Goal: Check status: Check status

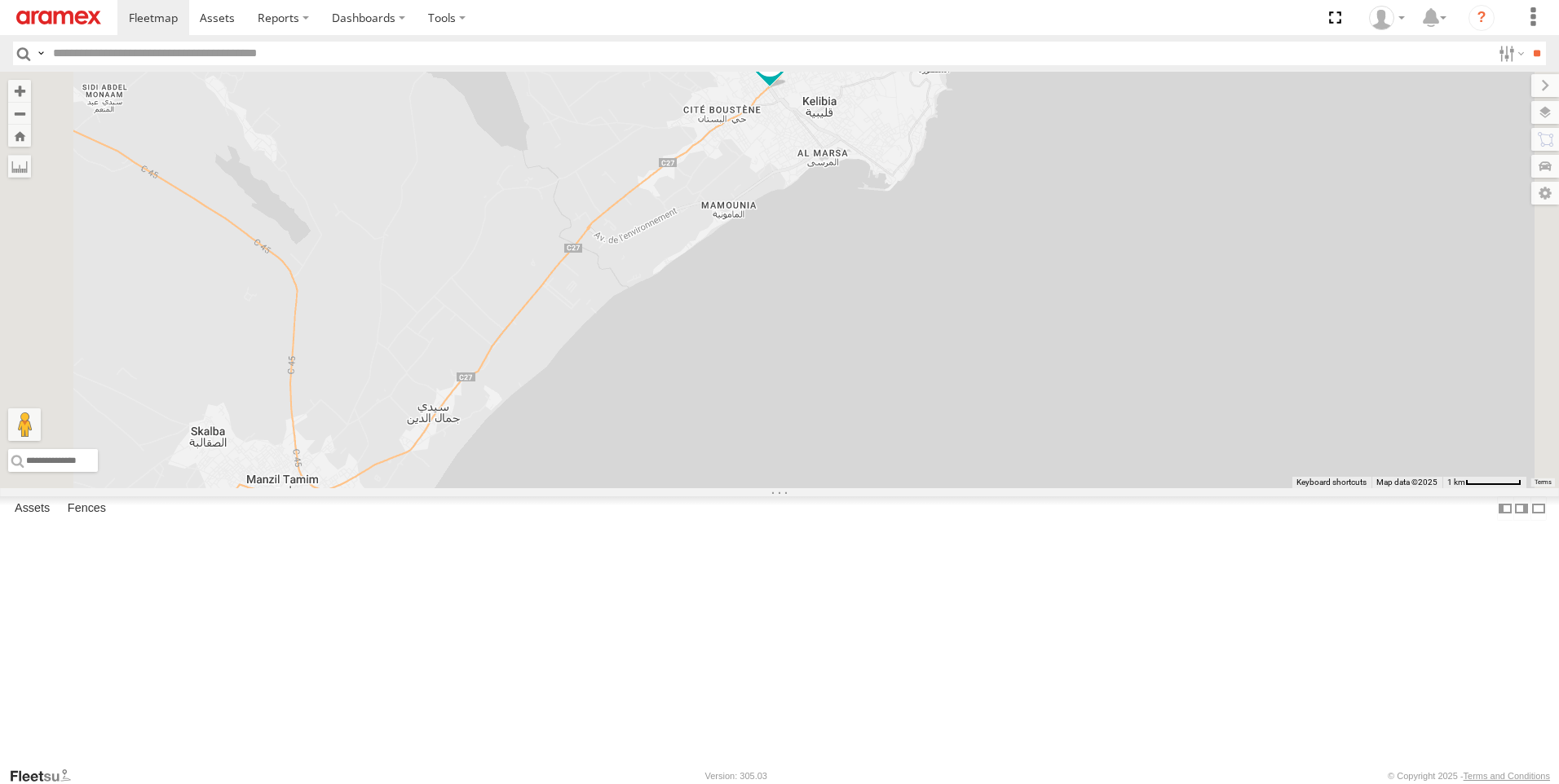
click at [784, 76] on span at bounding box center [769, 60] width 29 height 29
click at [976, 285] on div "241 TU 2027 245 TU 4330 241 TU 8769 247 TU 7028 245 TU 4329 231 TU 3162 246 TU …" at bounding box center [779, 280] width 1559 height 416
click at [784, 76] on span at bounding box center [769, 60] width 29 height 29
click at [791, 68] on label at bounding box center [776, 62] width 32 height 12
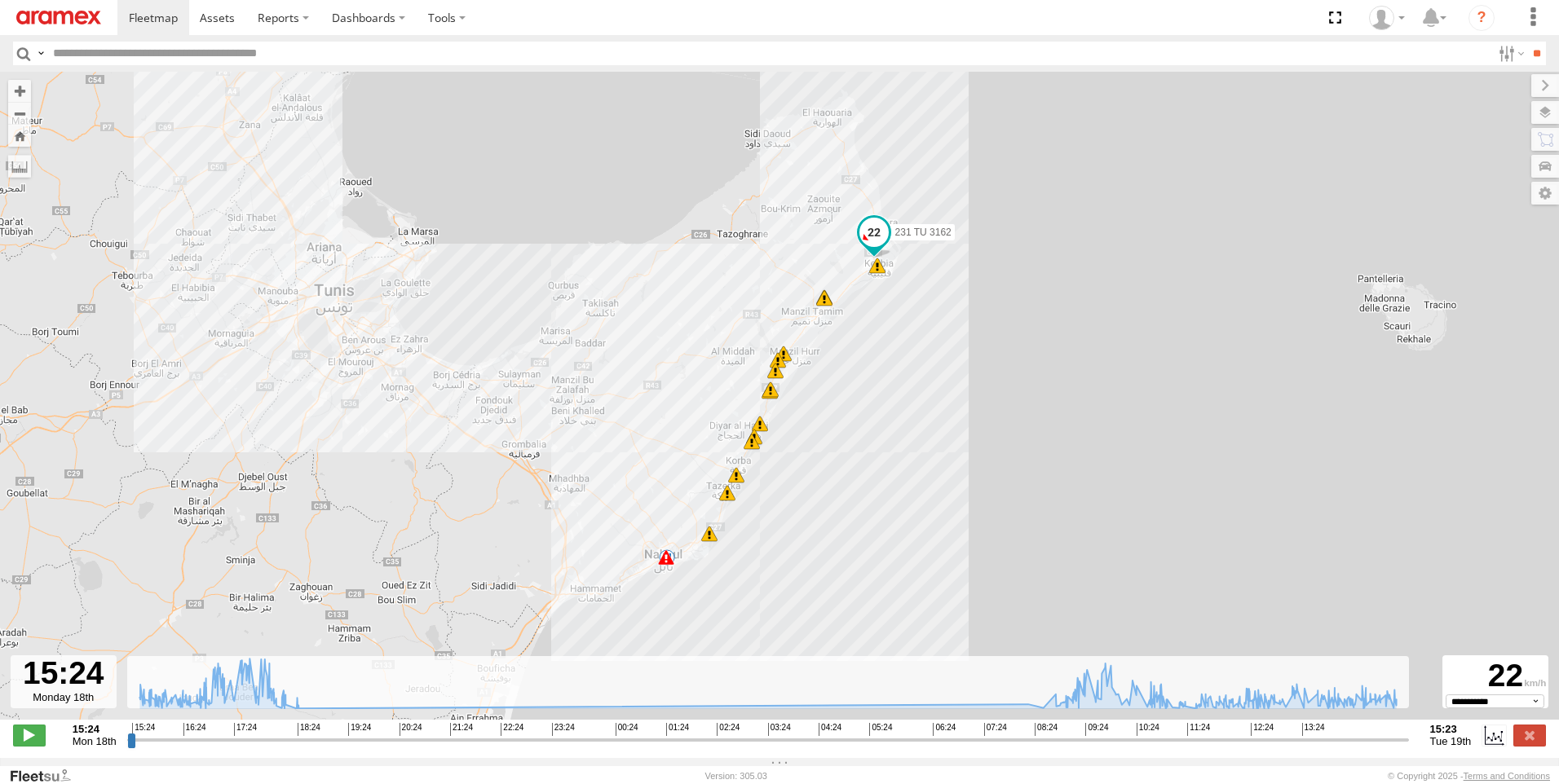
click at [824, 306] on span at bounding box center [824, 298] width 16 height 16
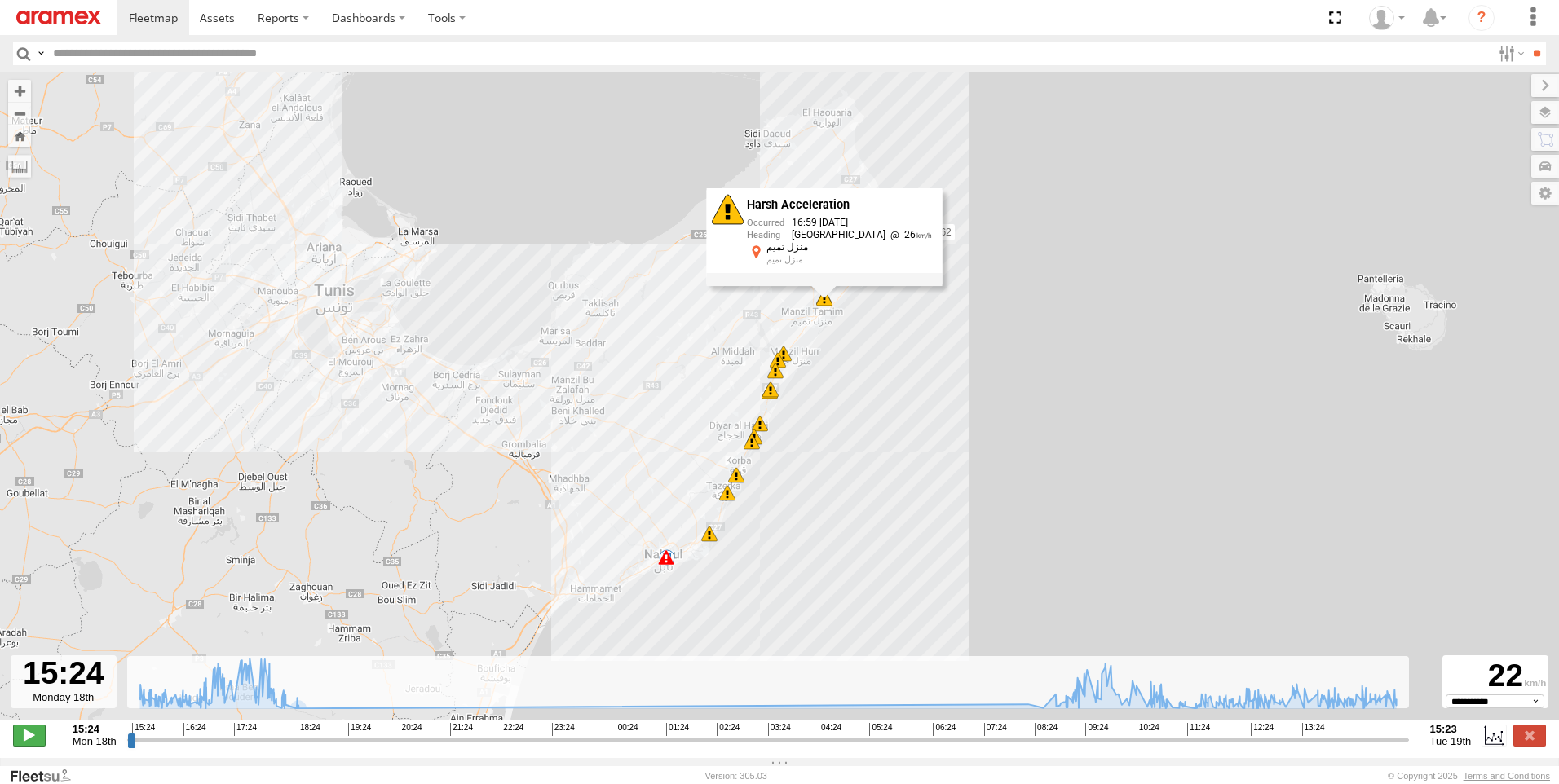
click at [25, 744] on span at bounding box center [29, 735] width 33 height 21
drag, startPoint x: 135, startPoint y: 747, endPoint x: 1126, endPoint y: 713, distance: 991.6
click at [1126, 732] on input "range" at bounding box center [768, 739] width 1282 height 15
drag, startPoint x: 1143, startPoint y: 748, endPoint x: 1171, endPoint y: 748, distance: 28.0
click at [1171, 747] on input "range" at bounding box center [768, 739] width 1282 height 15
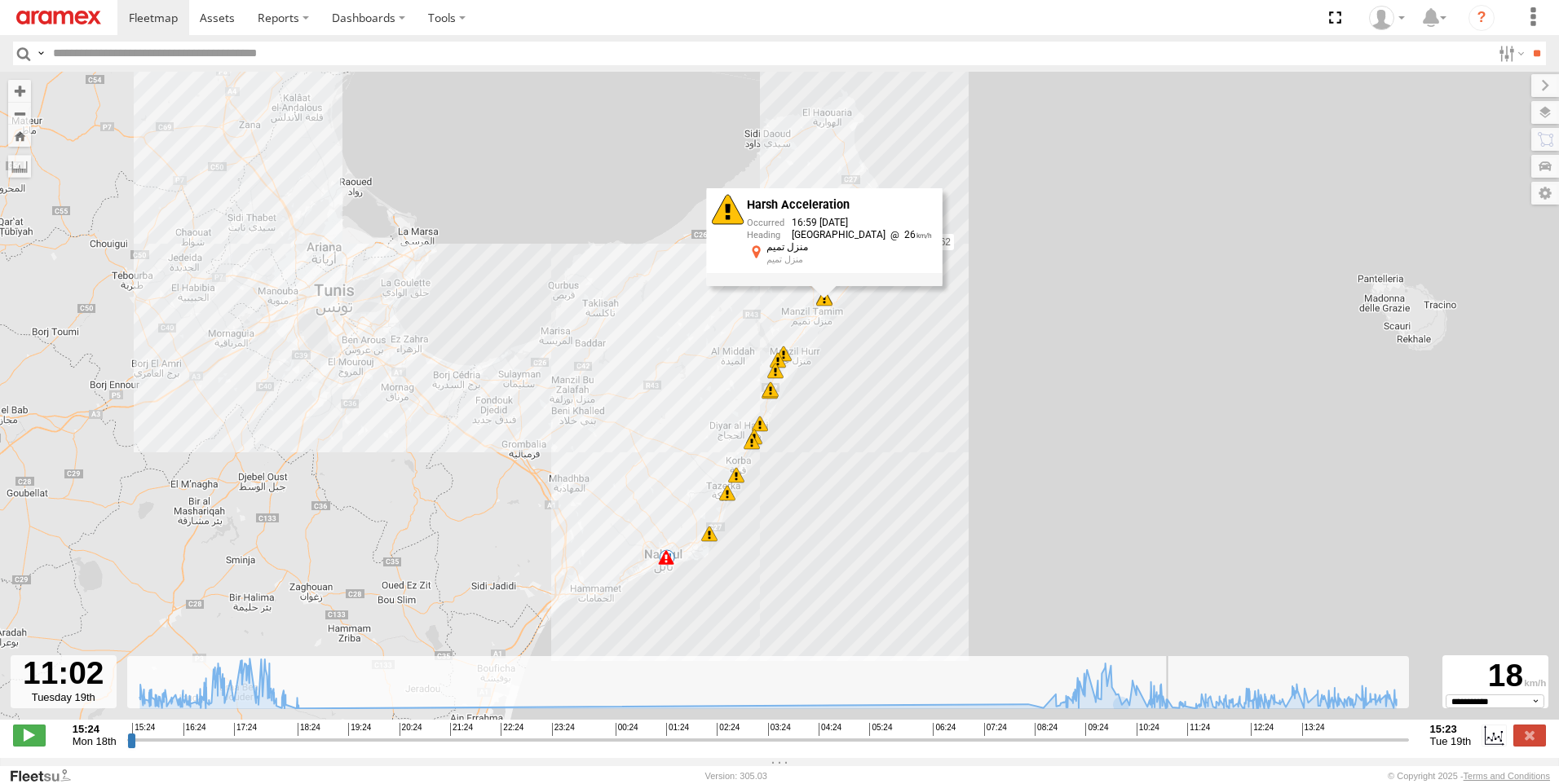
click at [999, 443] on div "231 TU 3162 16:59 Mon 16:59 Mon 17:19 Mon 17:21 Mon 17:22 Mon 17:24 Mon 17:28 M…" at bounding box center [779, 404] width 1559 height 664
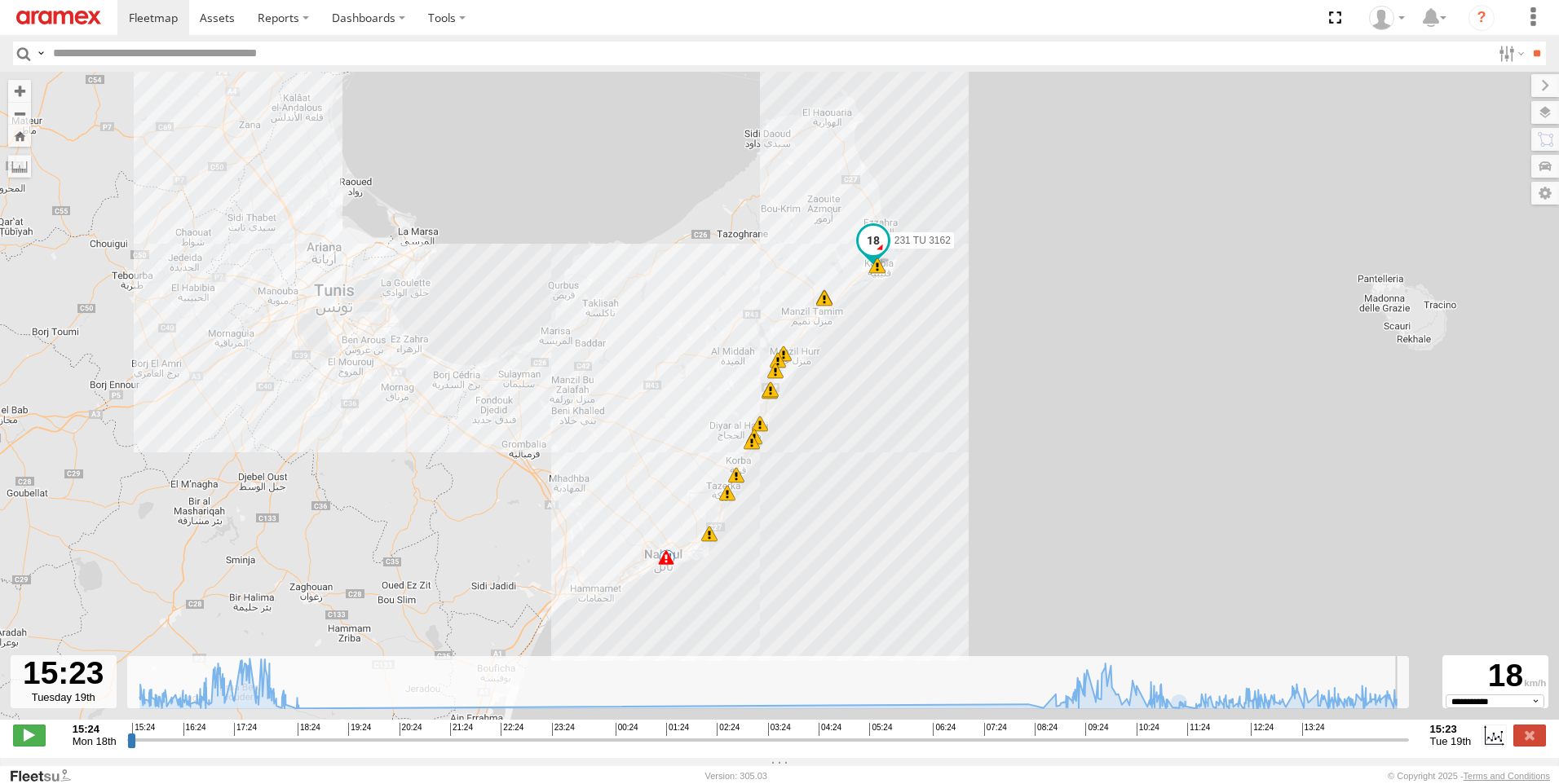
drag, startPoint x: 1173, startPoint y: 752, endPoint x: 1440, endPoint y: 704, distance: 271.3
type input "**********"
click at [1408, 732] on input "range" at bounding box center [768, 739] width 1282 height 15
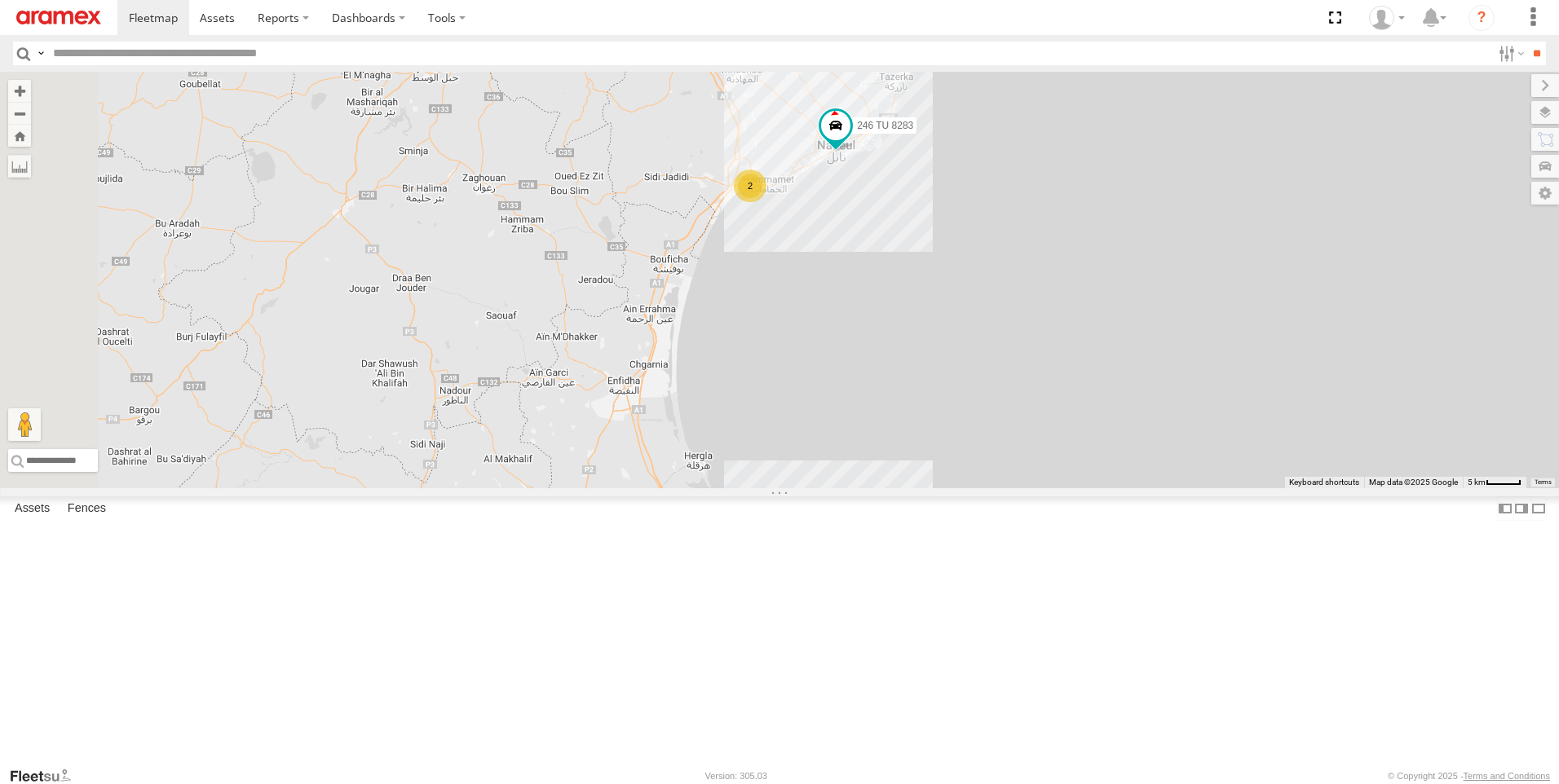
click at [1139, 488] on div "241 TU 2027 245 TU 4330 247 TU 7028 231 TU 3162 246 TU 8283 2" at bounding box center [779, 280] width 1559 height 416
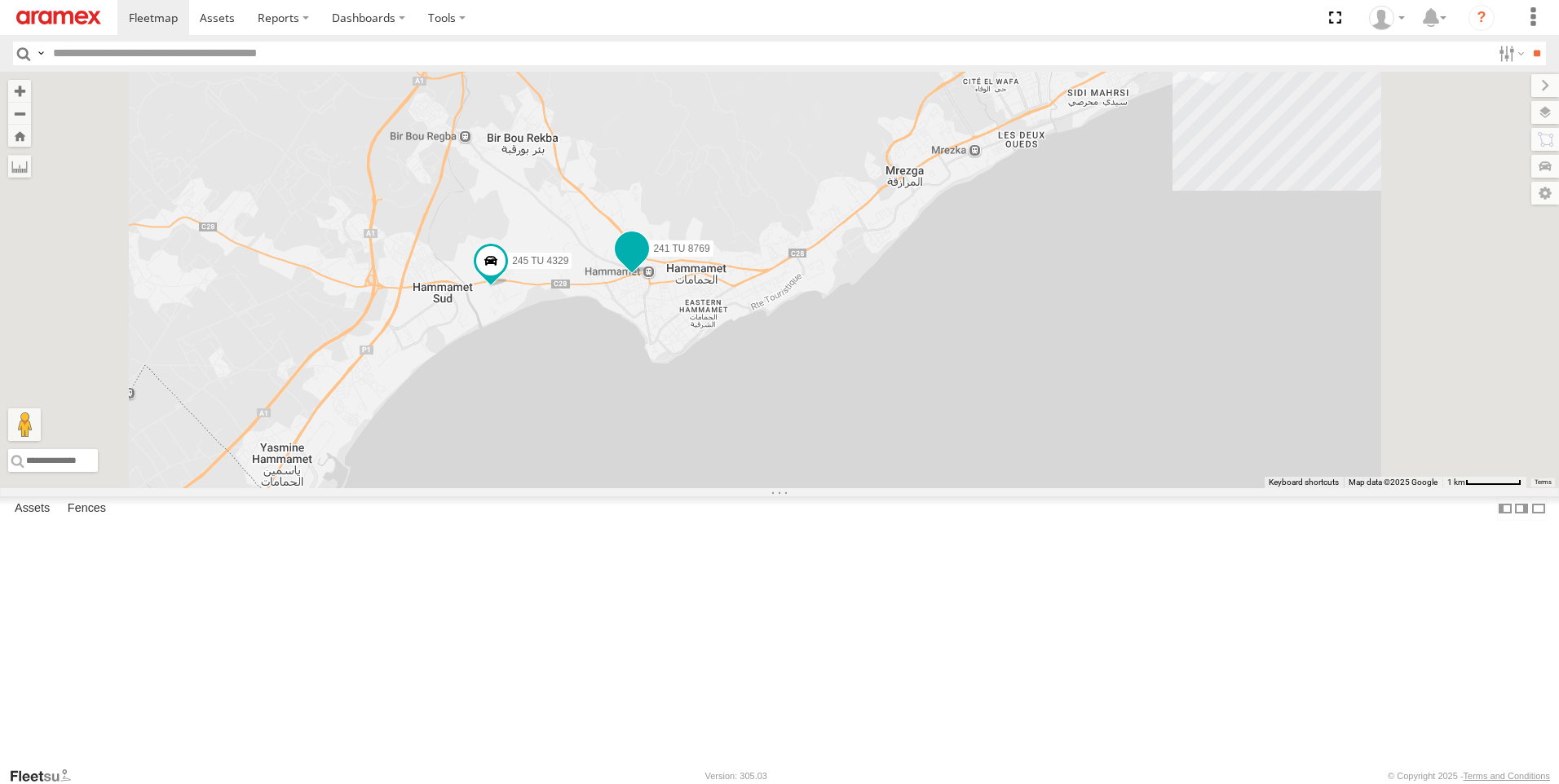
click at [646, 263] on span at bounding box center [631, 248] width 29 height 29
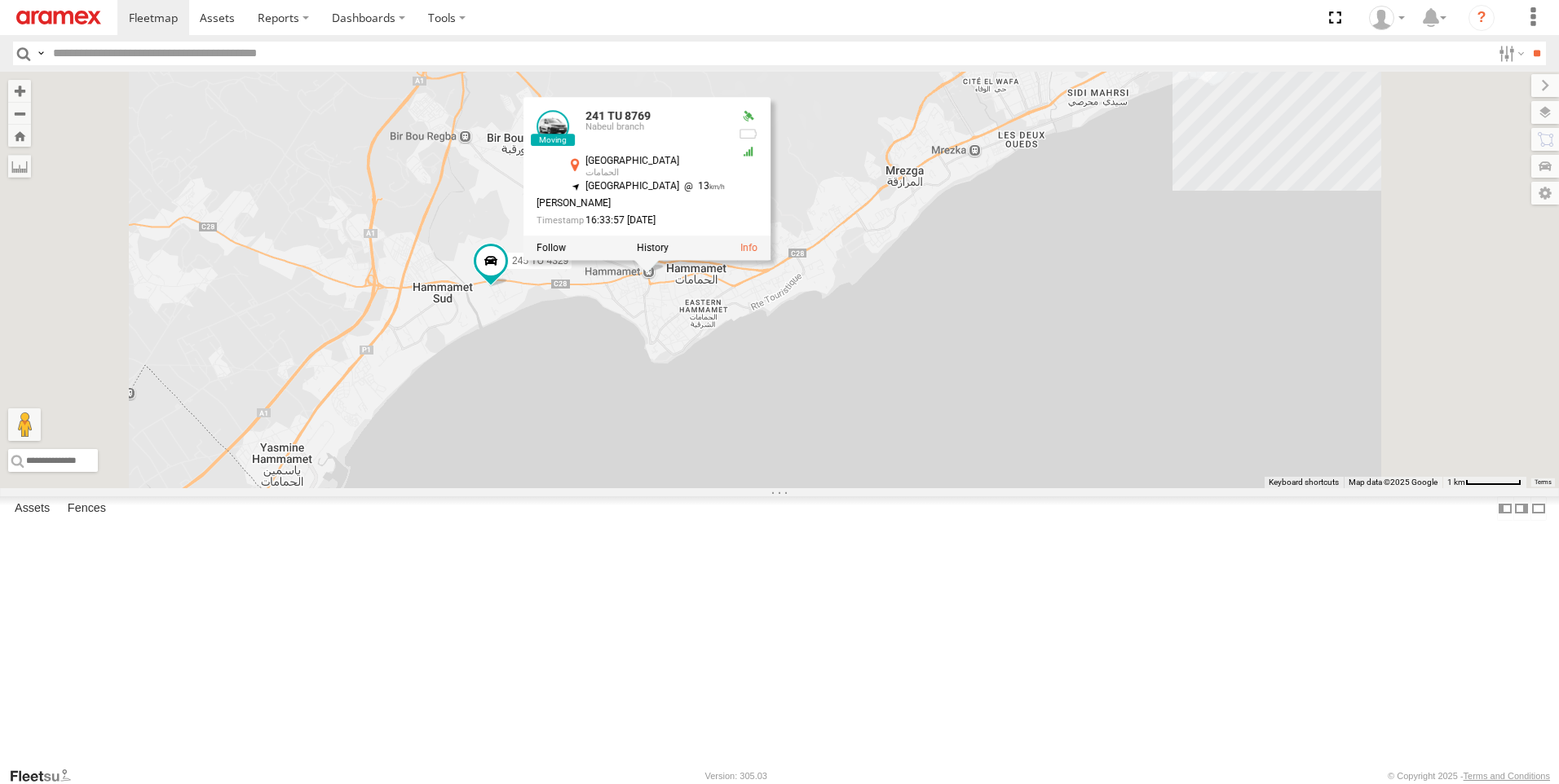
click at [1078, 162] on div "245 TU 4330 247 TU 7028 231 TU 3162 246 TU 8283 241 TU 2027 241 TU 8769 245 TU …" at bounding box center [779, 280] width 1559 height 416
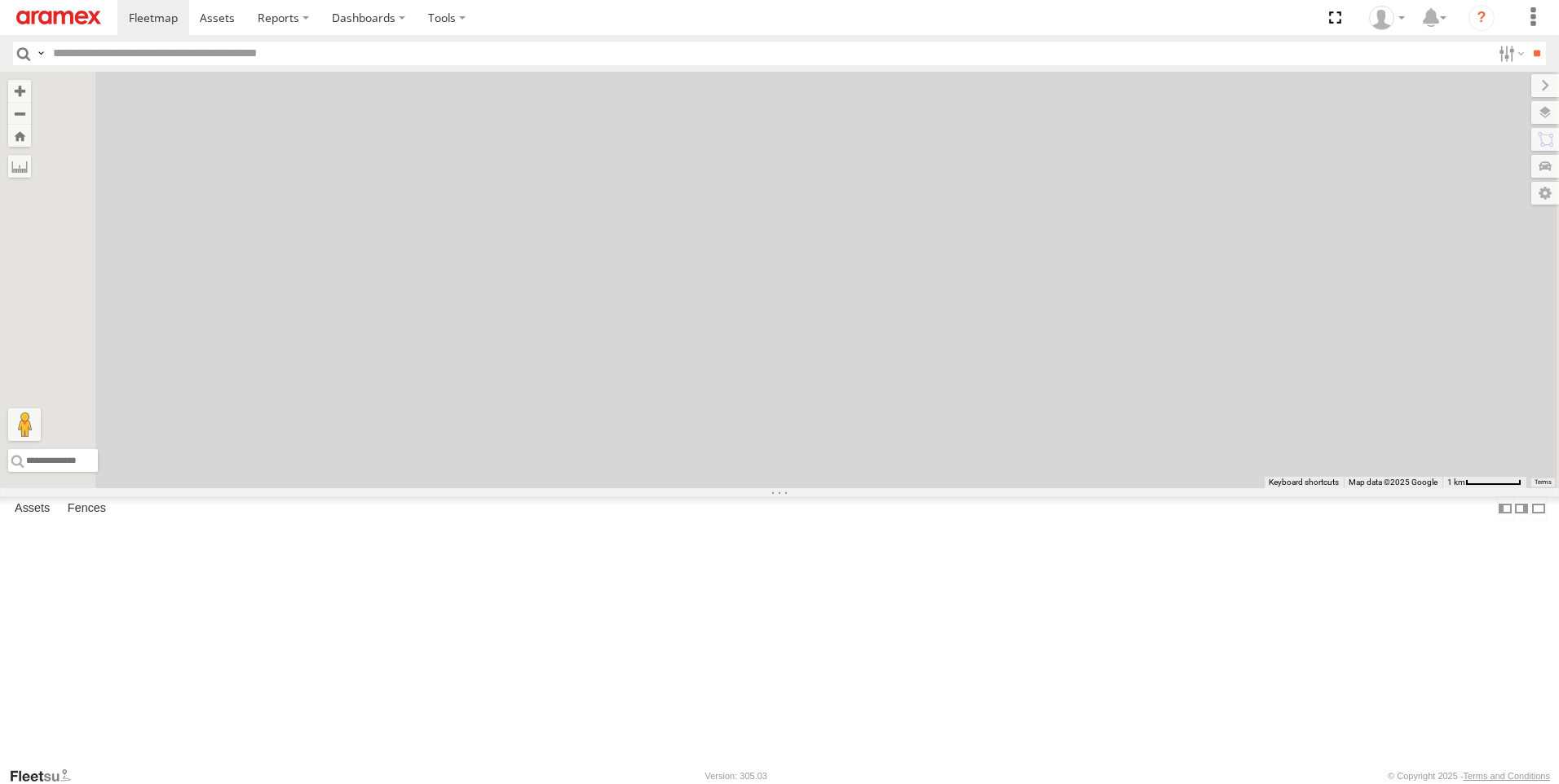
drag, startPoint x: 872, startPoint y: 361, endPoint x: 885, endPoint y: 401, distance: 42.1
click at [885, 401] on div "246 TU 8283 241 TU 2027 245 TU 4330 247 TU 7028 231 TU 3162 241 TU 8769 245 TU …" at bounding box center [779, 280] width 1559 height 416
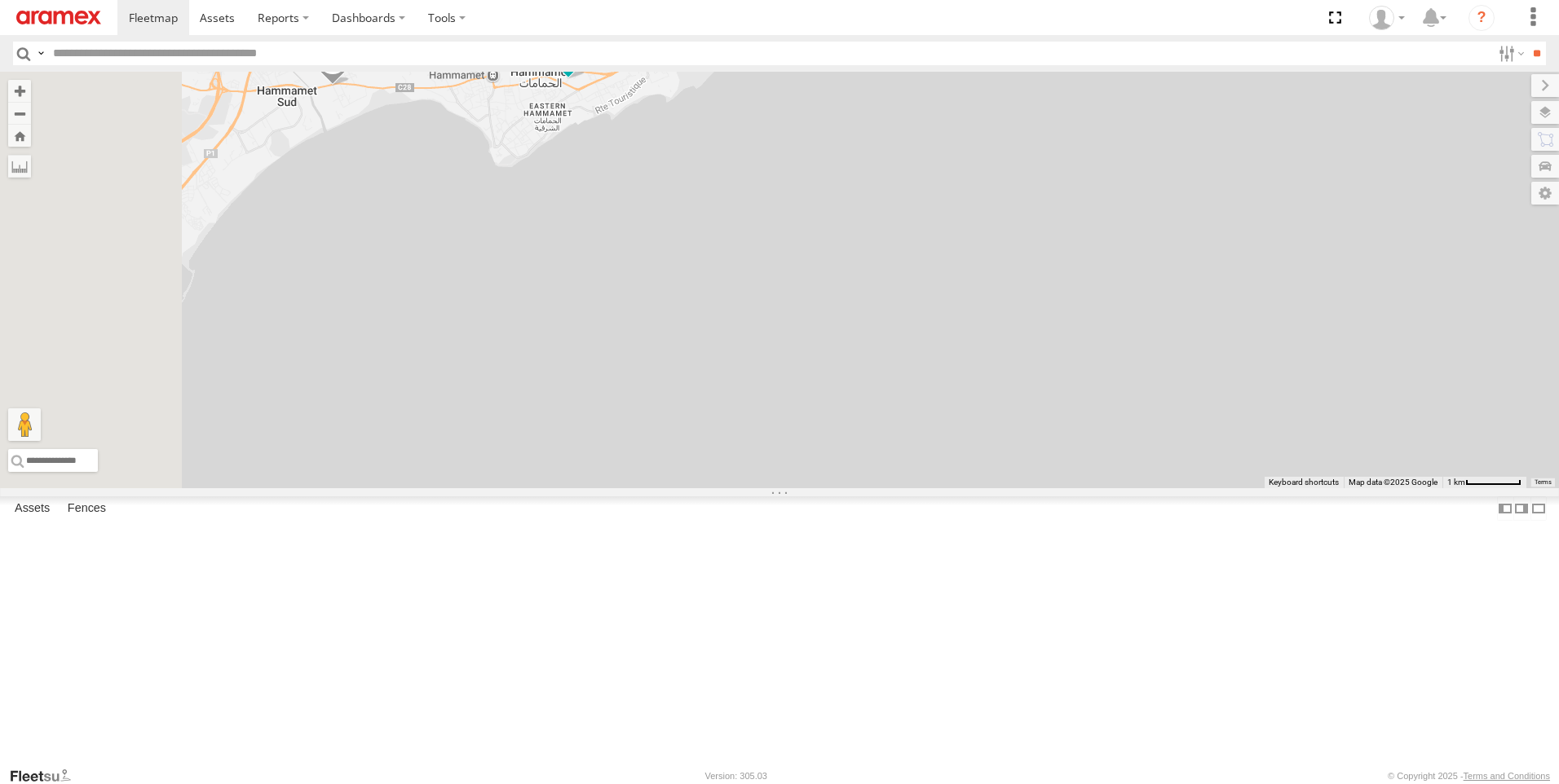
drag, startPoint x: 742, startPoint y: 147, endPoint x: 815, endPoint y: 361, distance: 226.1
click at [815, 361] on div "246 TU 8283 241 TU 2027 245 TU 4330 247 TU 7028 231 TU 3162 241 TU 8769 245 TU …" at bounding box center [779, 280] width 1559 height 416
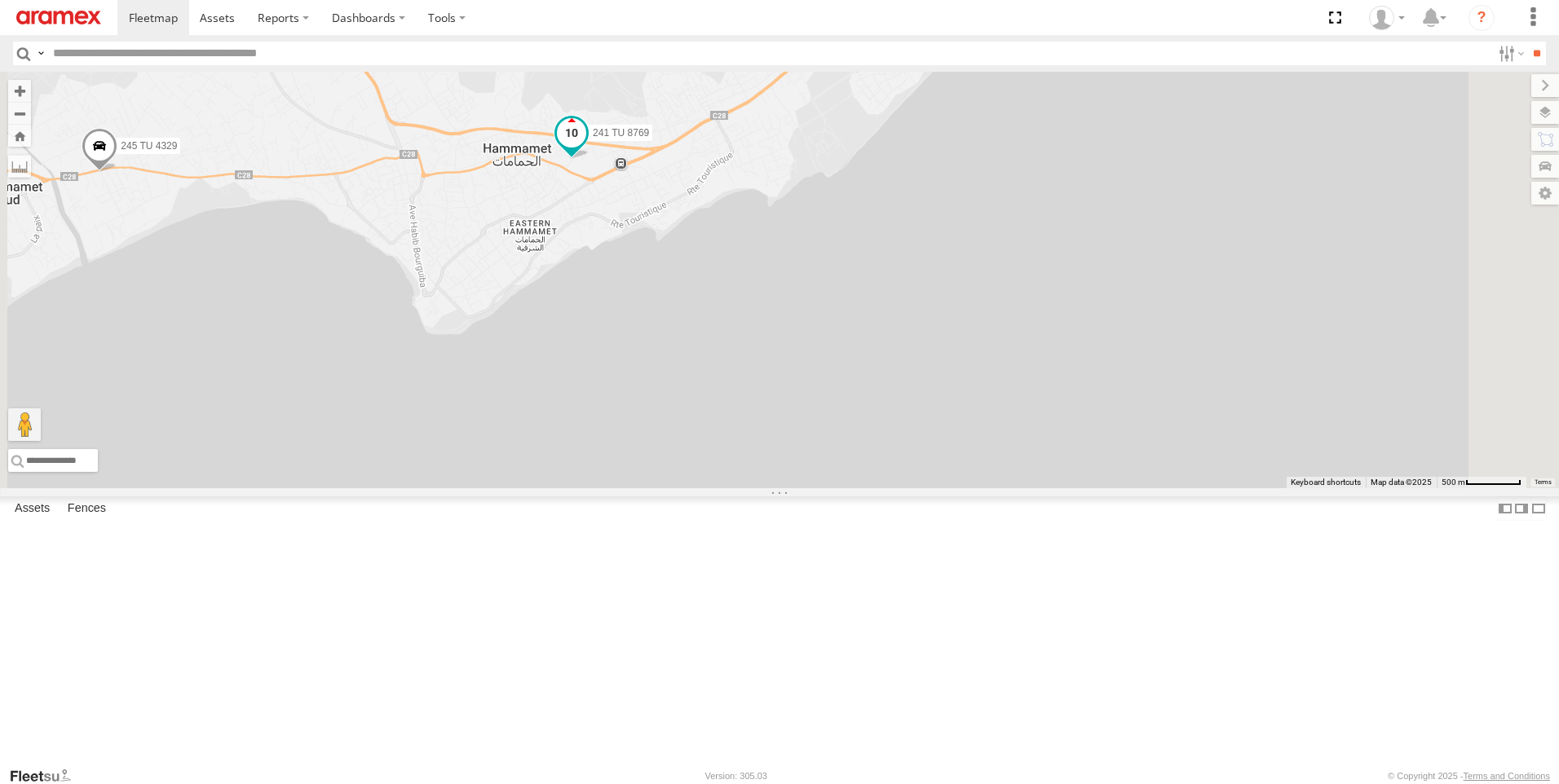
click at [586, 147] on span at bounding box center [571, 132] width 29 height 29
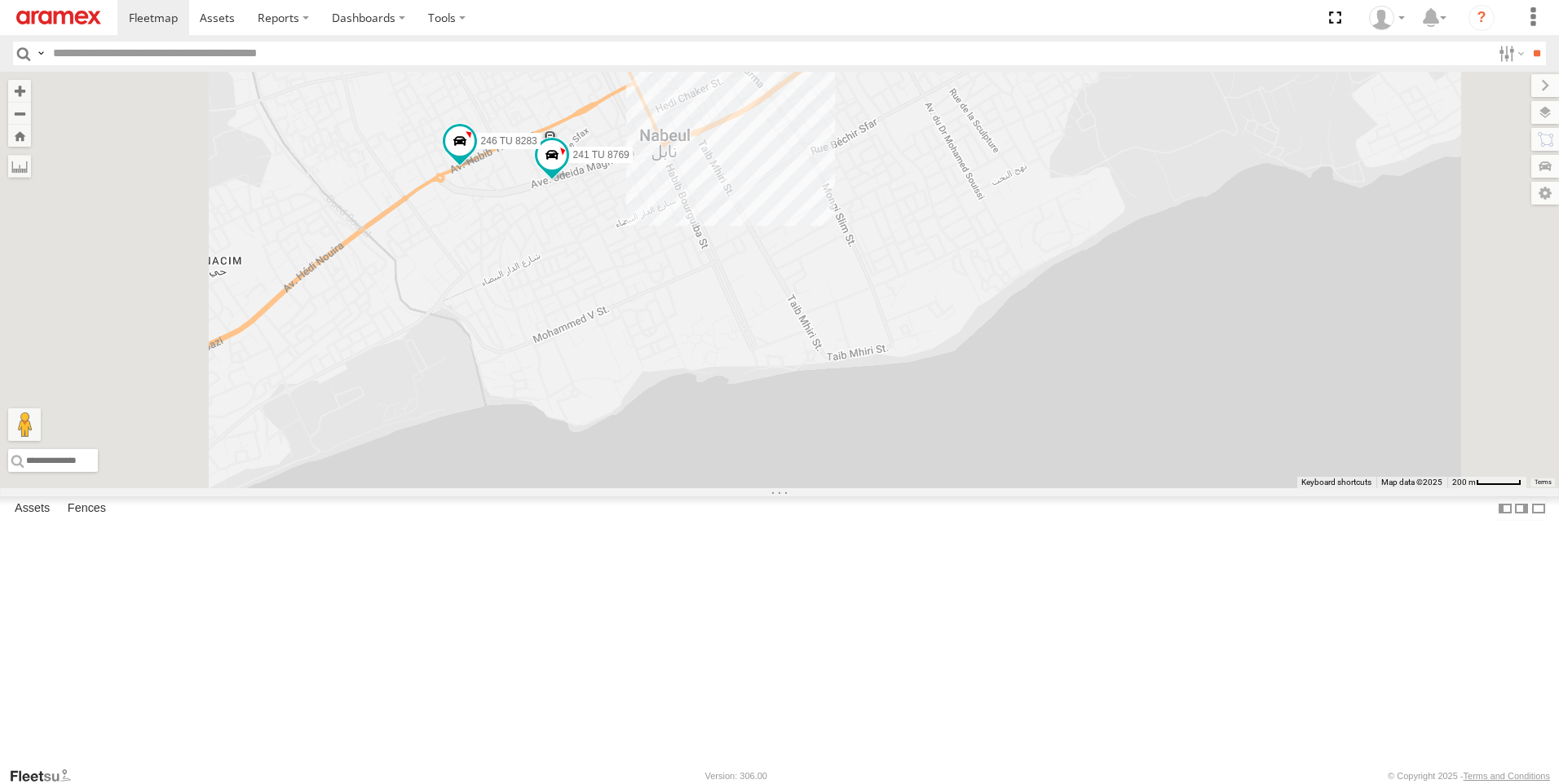
drag, startPoint x: 781, startPoint y: 308, endPoint x: 815, endPoint y: 391, distance: 89.7
click at [815, 391] on div "241 TU 2027 245 TU 4330 247 TU 7028 245 TU 4329 231 TU 3162 241 TU 8769 246 TU …" at bounding box center [779, 280] width 1559 height 416
